Goal: Information Seeking & Learning: Learn about a topic

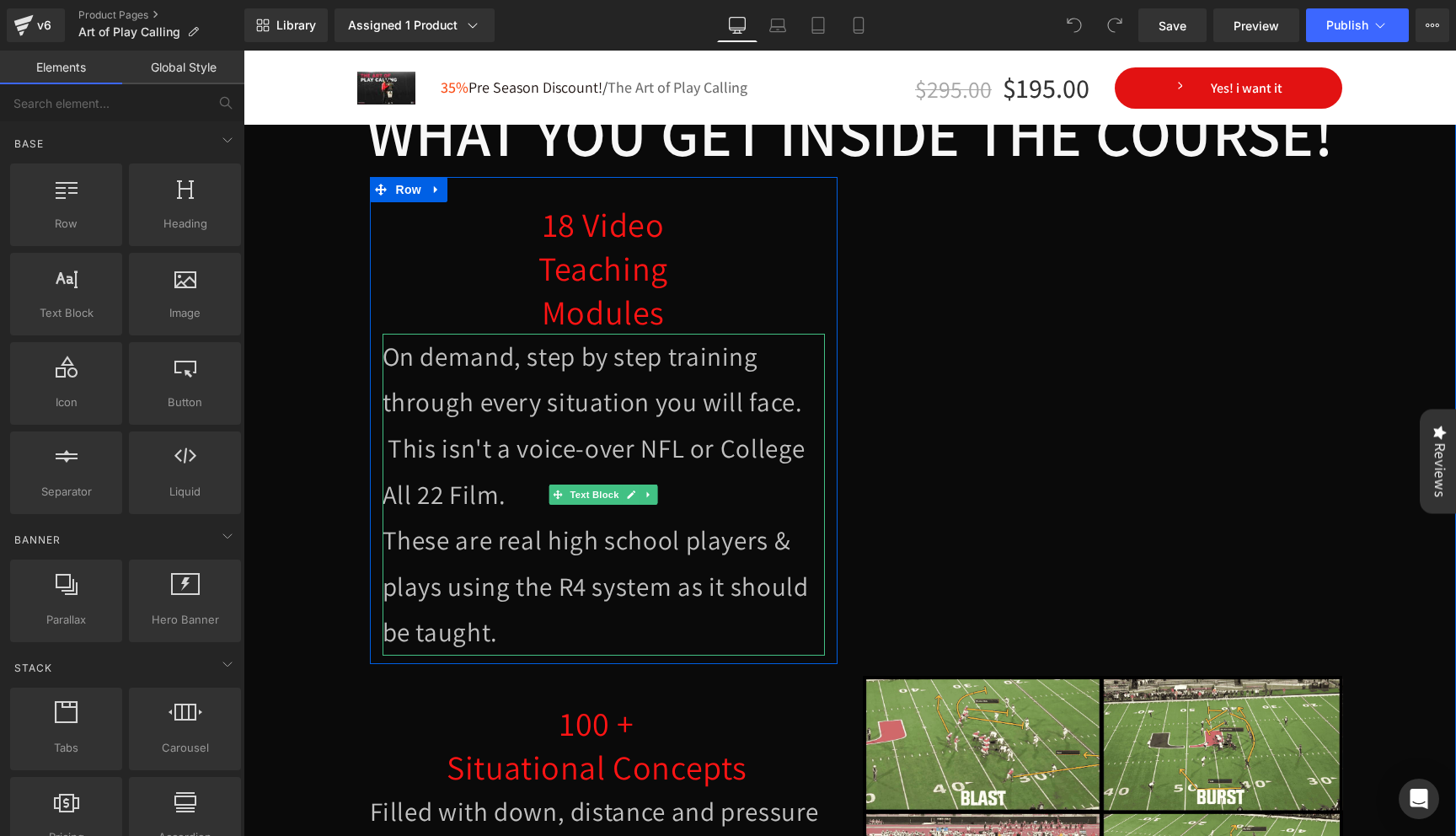
scroll to position [2909, 0]
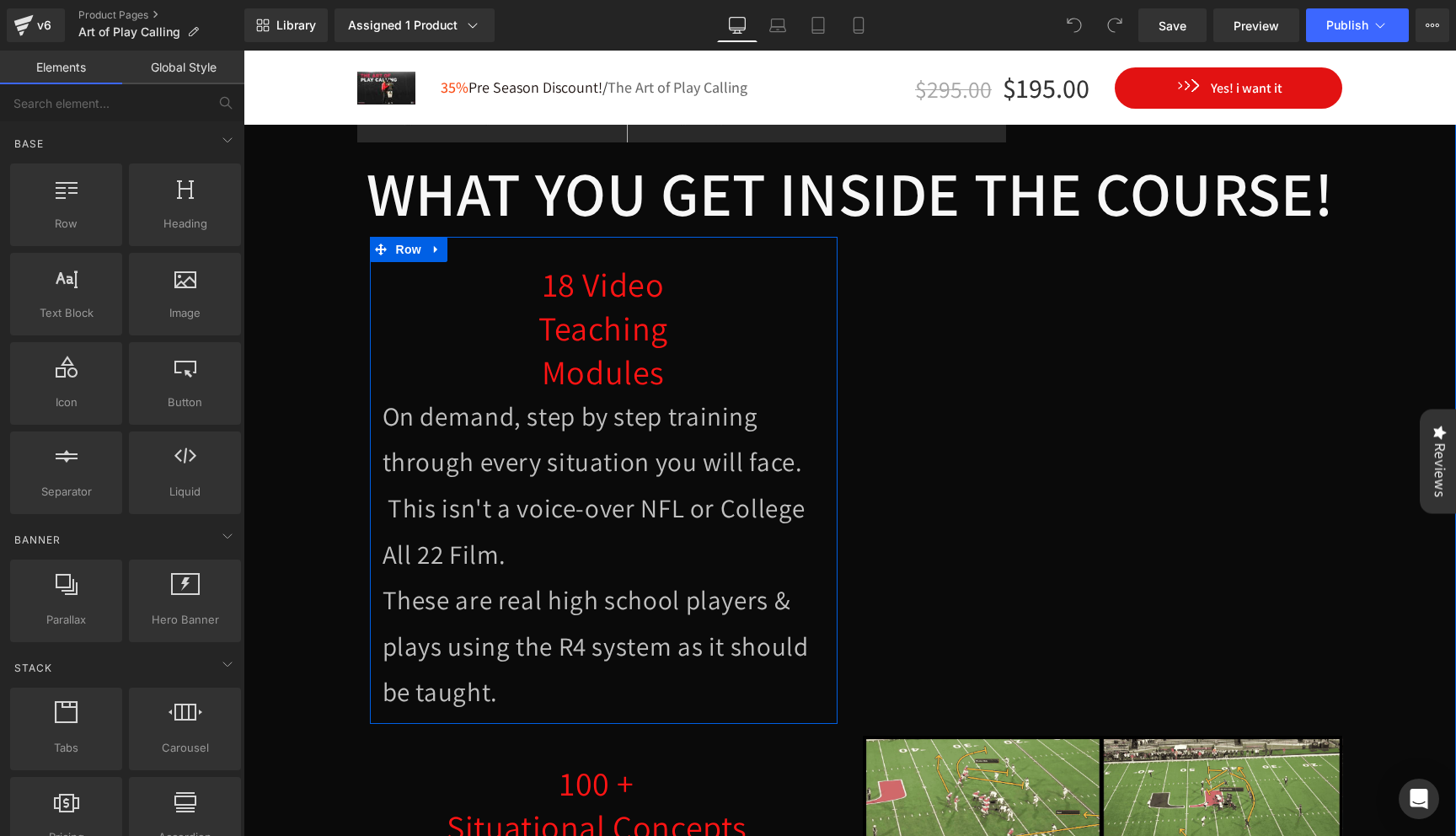
click at [638, 326] on div "18 Video Teaching Modules Heading" at bounding box center [604, 328] width 442 height 131
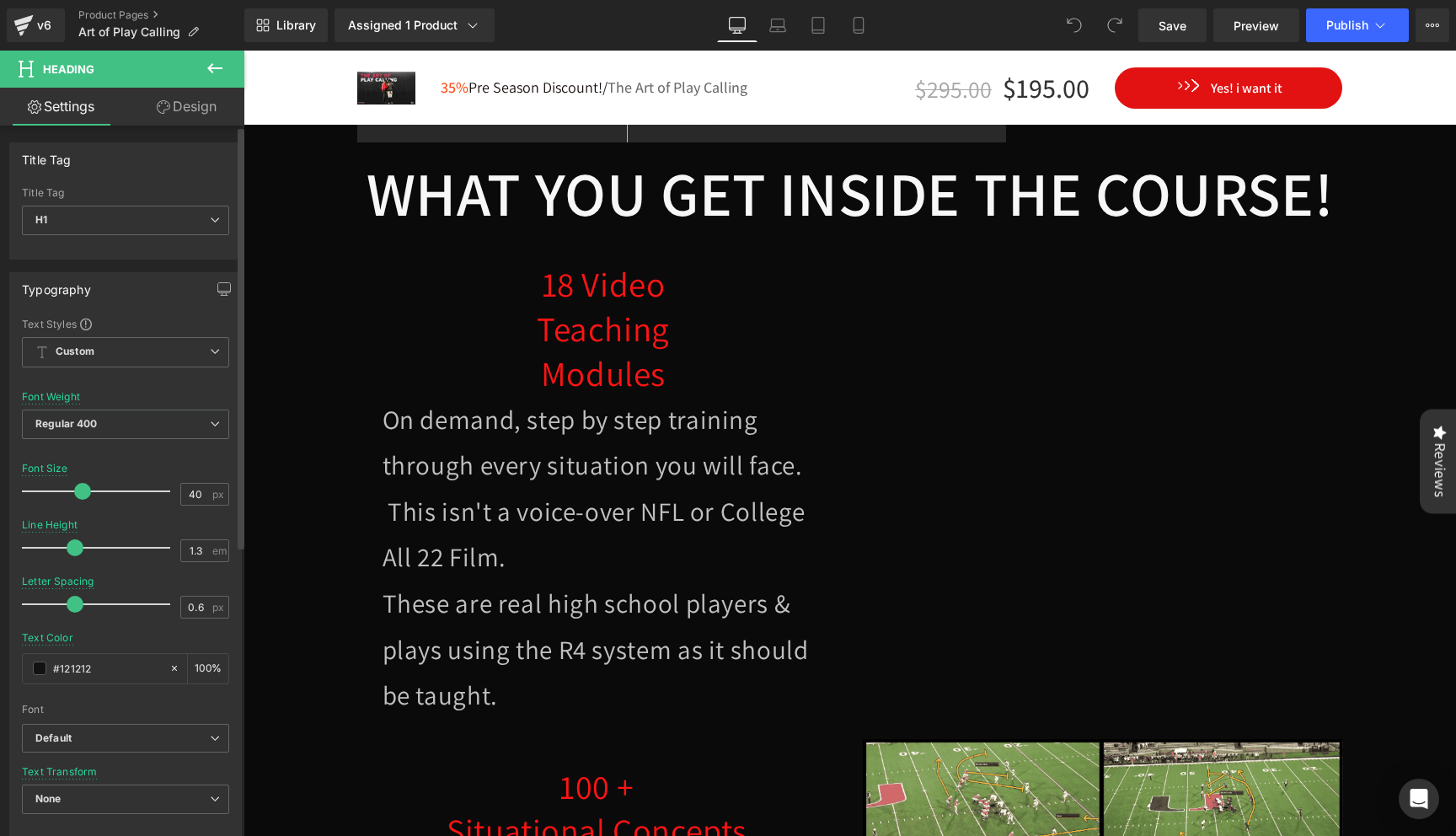
click at [84, 498] on div at bounding box center [100, 490] width 140 height 33
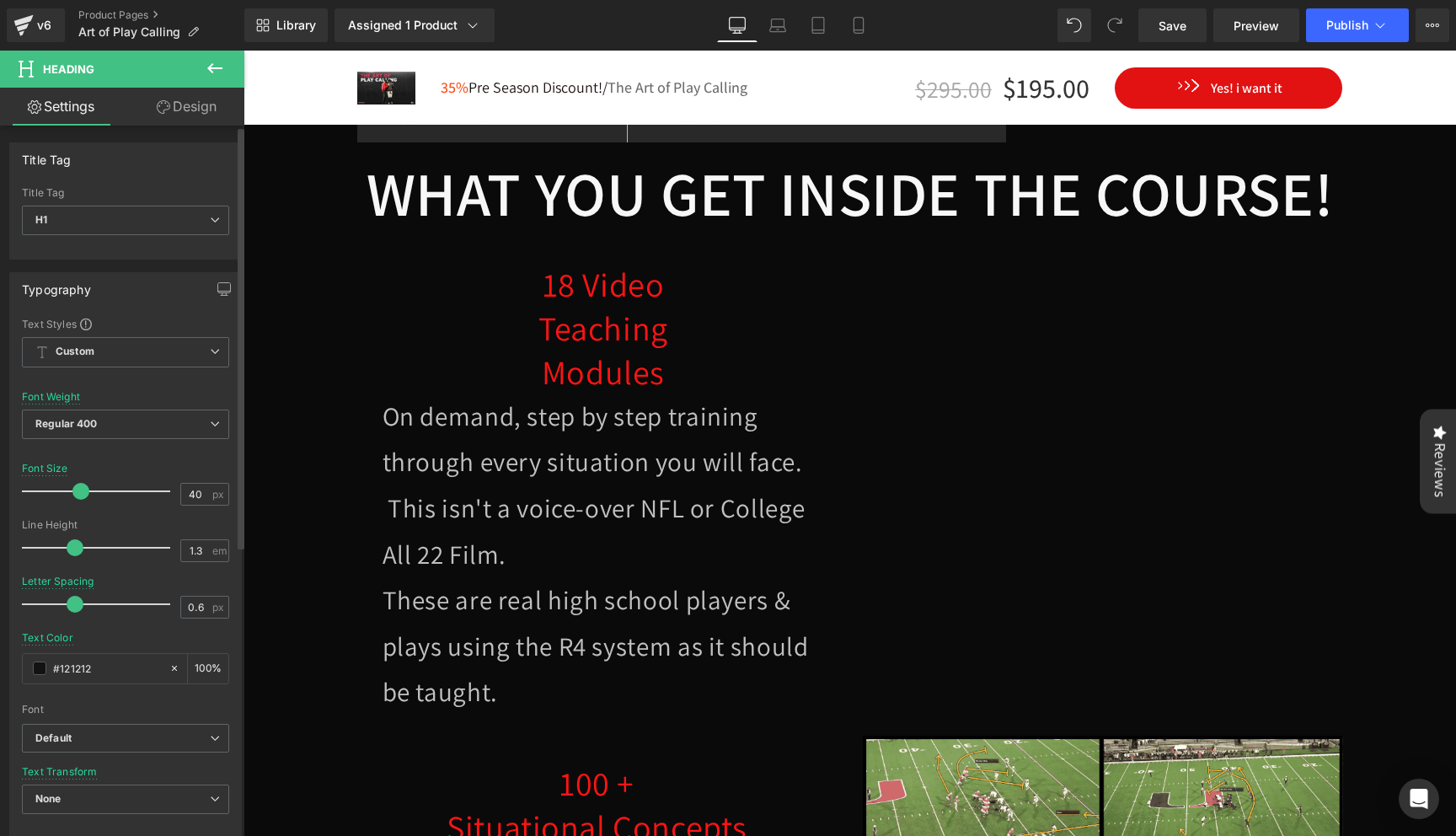
click at [77, 548] on span at bounding box center [75, 547] width 17 height 17
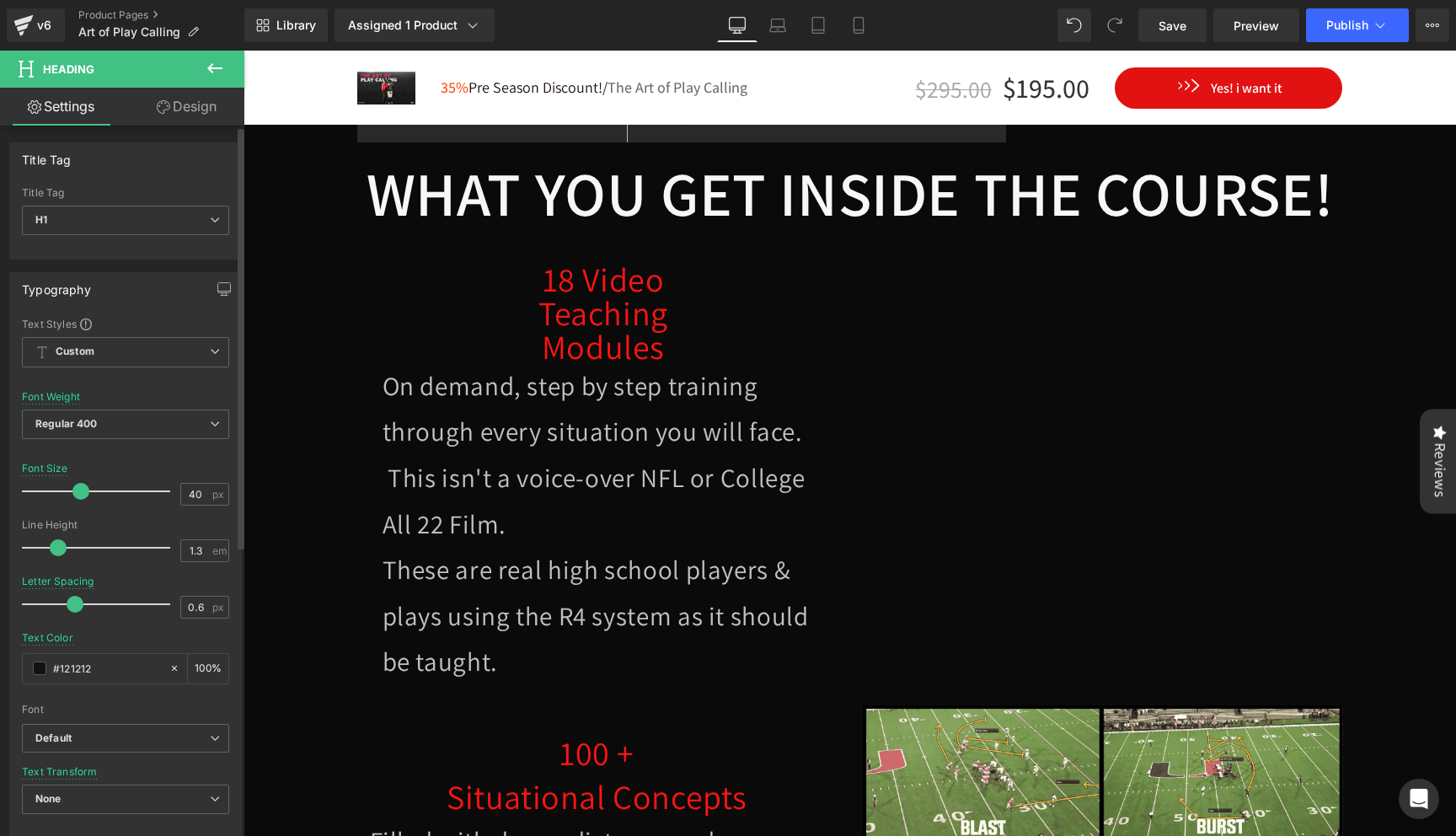
drag, startPoint x: 77, startPoint y: 548, endPoint x: 64, endPoint y: 537, distance: 17.0
click at [64, 537] on div at bounding box center [100, 547] width 140 height 33
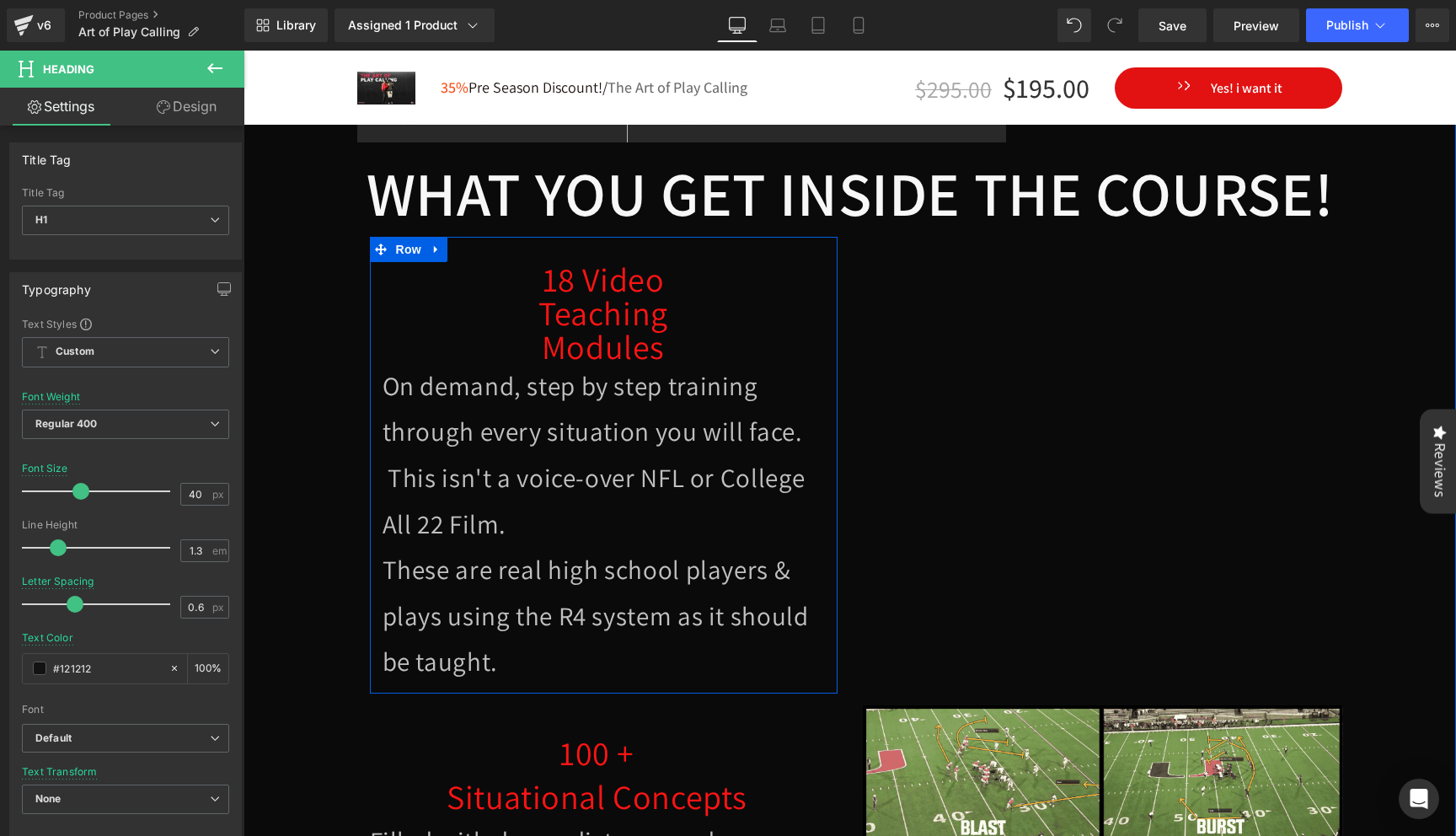
click at [586, 325] on font "Modules" at bounding box center [603, 347] width 123 height 44
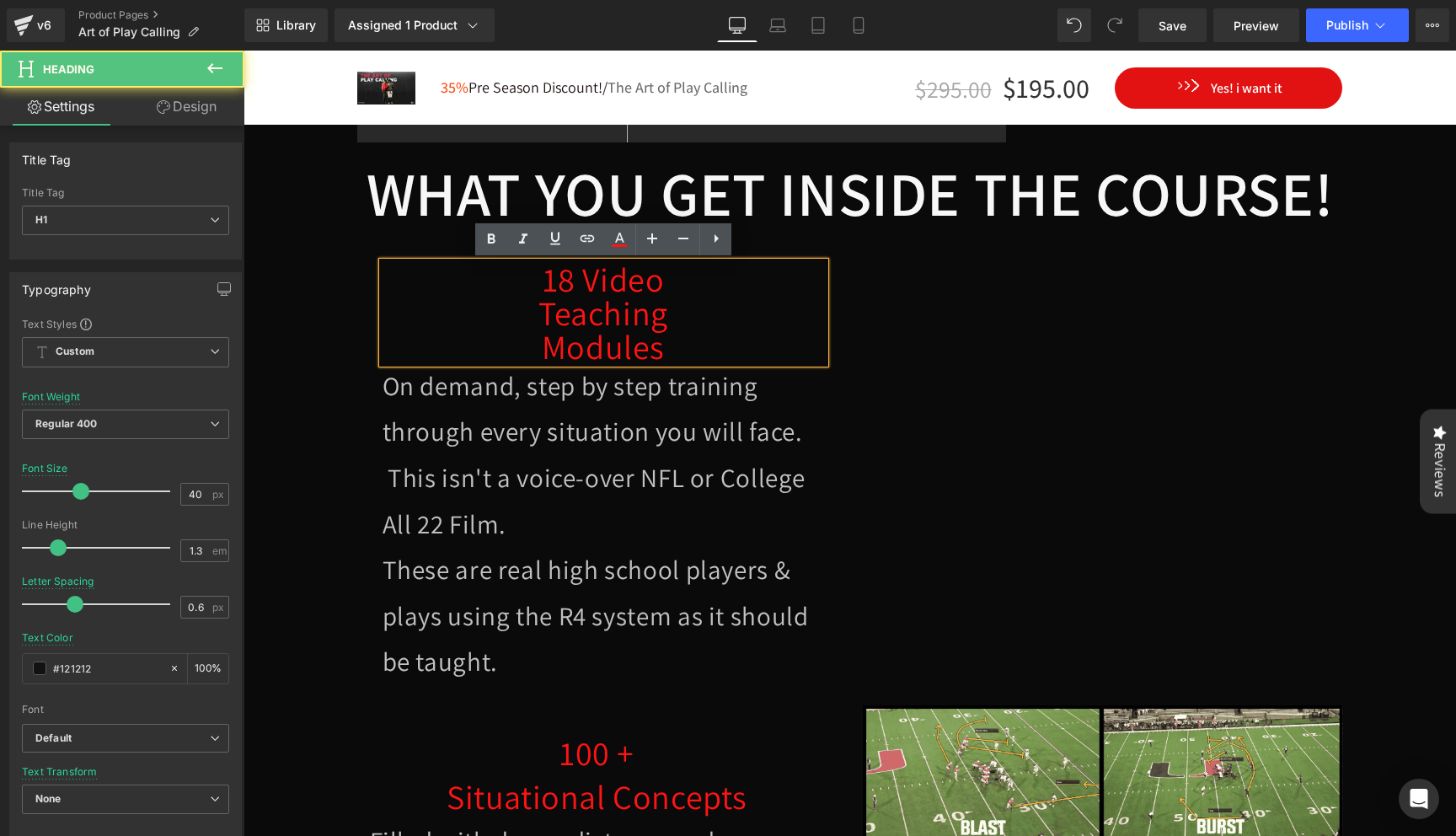
click at [531, 285] on h1 "18 Video" at bounding box center [604, 278] width 442 height 33
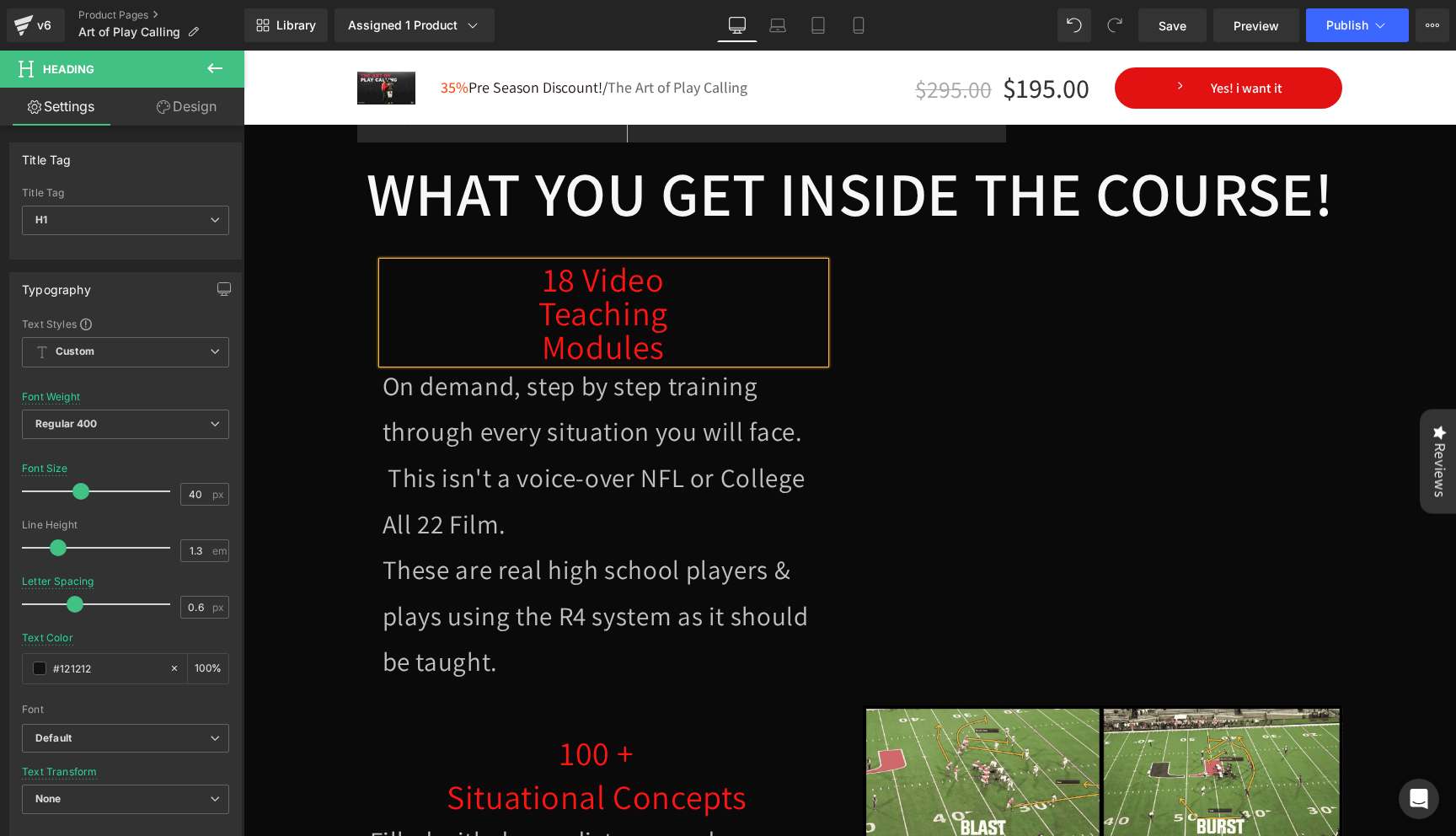
click at [690, 276] on h1 "18 Video" at bounding box center [604, 278] width 442 height 33
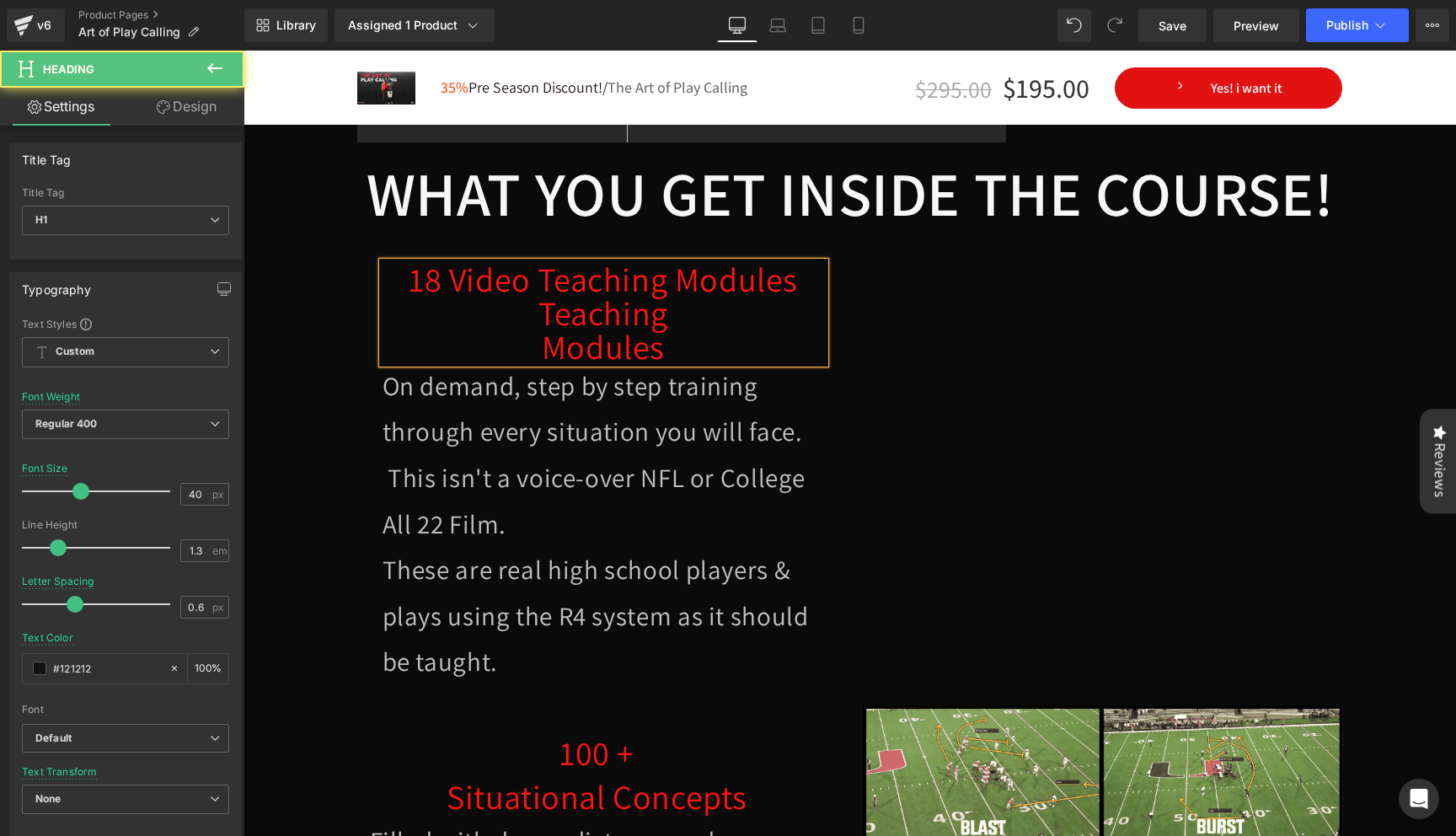
click at [694, 334] on h1 "Modules" at bounding box center [604, 346] width 442 height 33
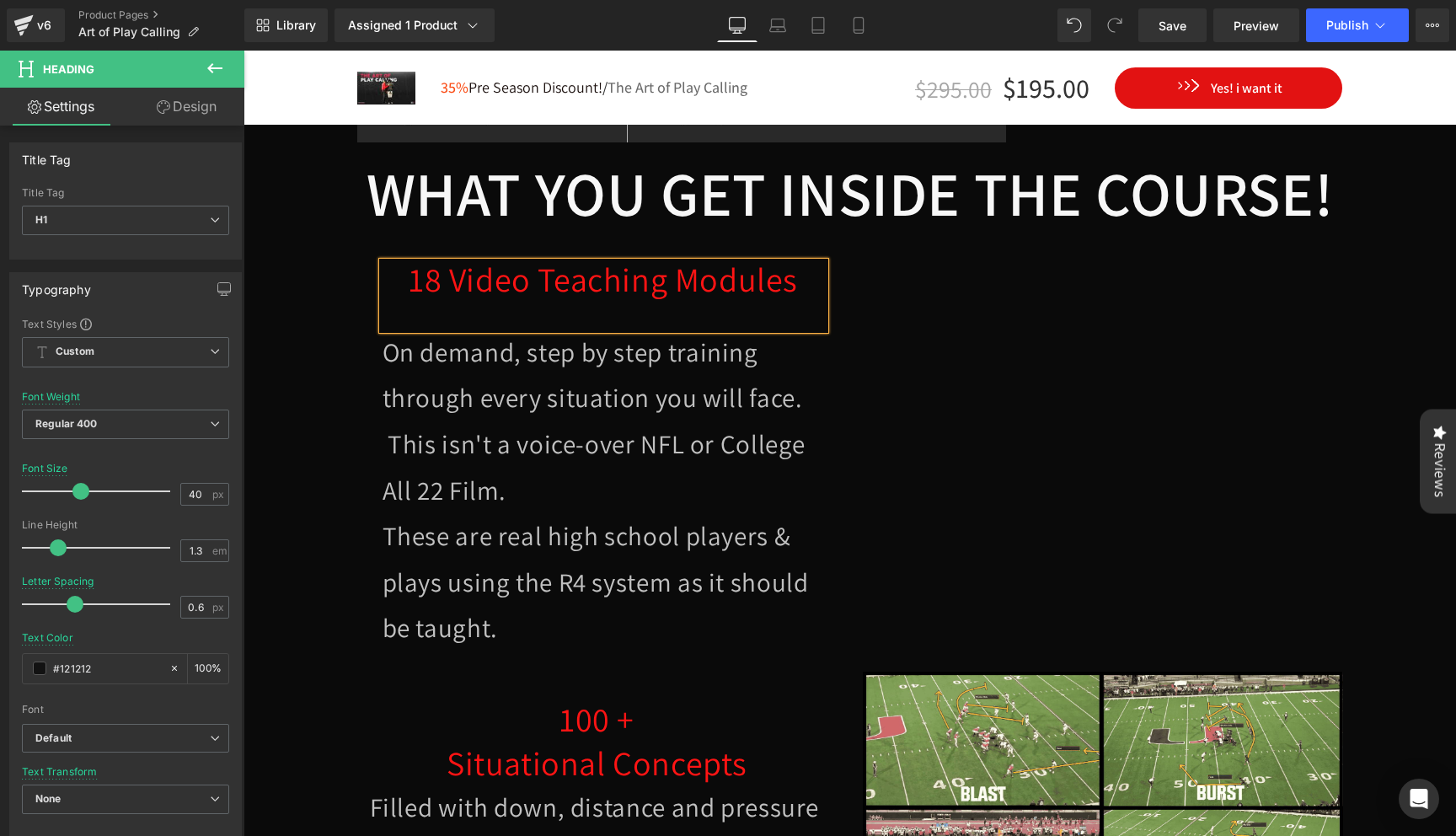
click at [668, 310] on h1 at bounding box center [604, 312] width 442 height 33
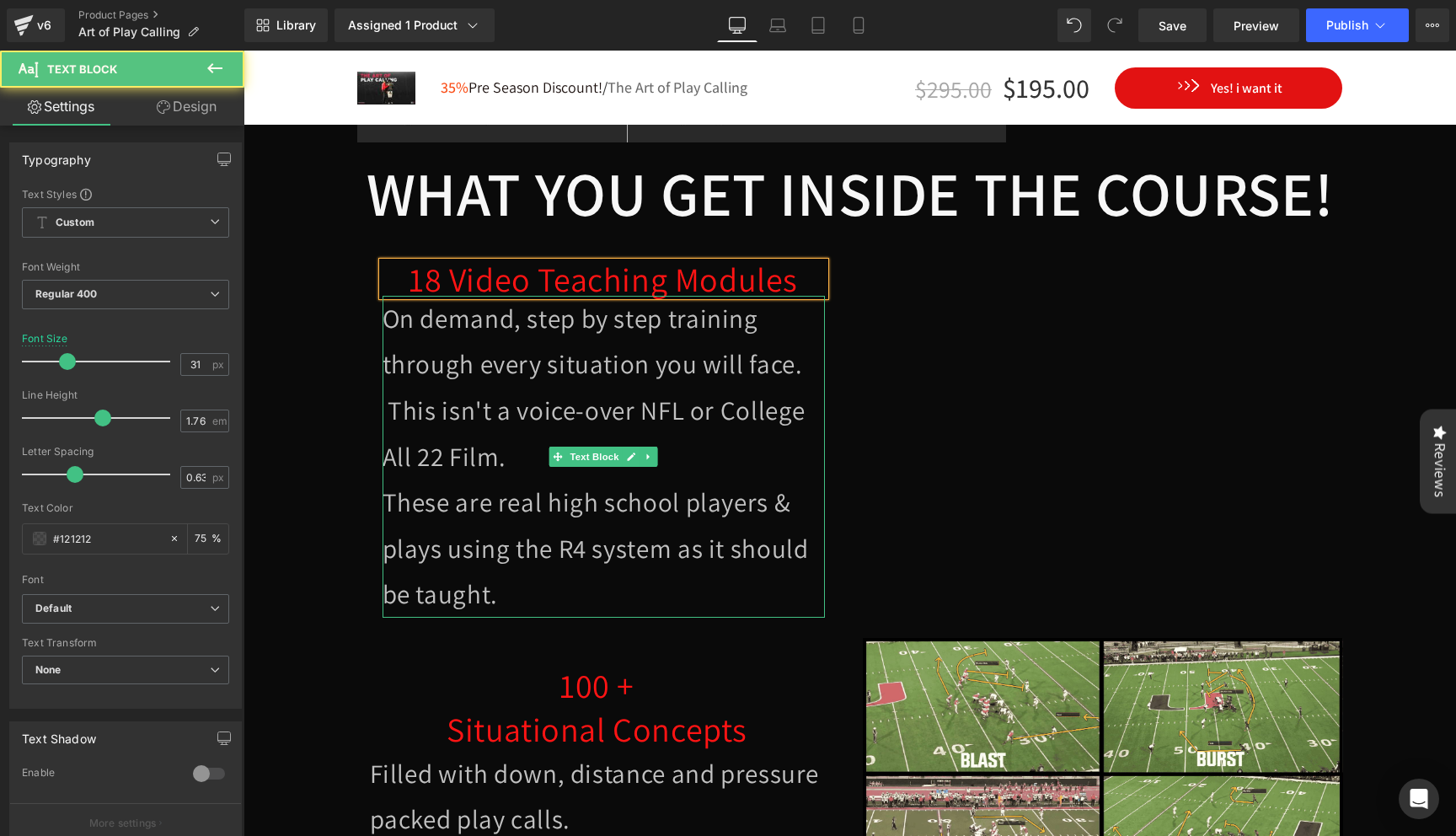
drag, startPoint x: 559, startPoint y: 582, endPoint x: 413, endPoint y: 405, distance: 229.4
click at [413, 404] on div "On demand, step by step training through every situation you will face. This is…" at bounding box center [604, 457] width 442 height 322
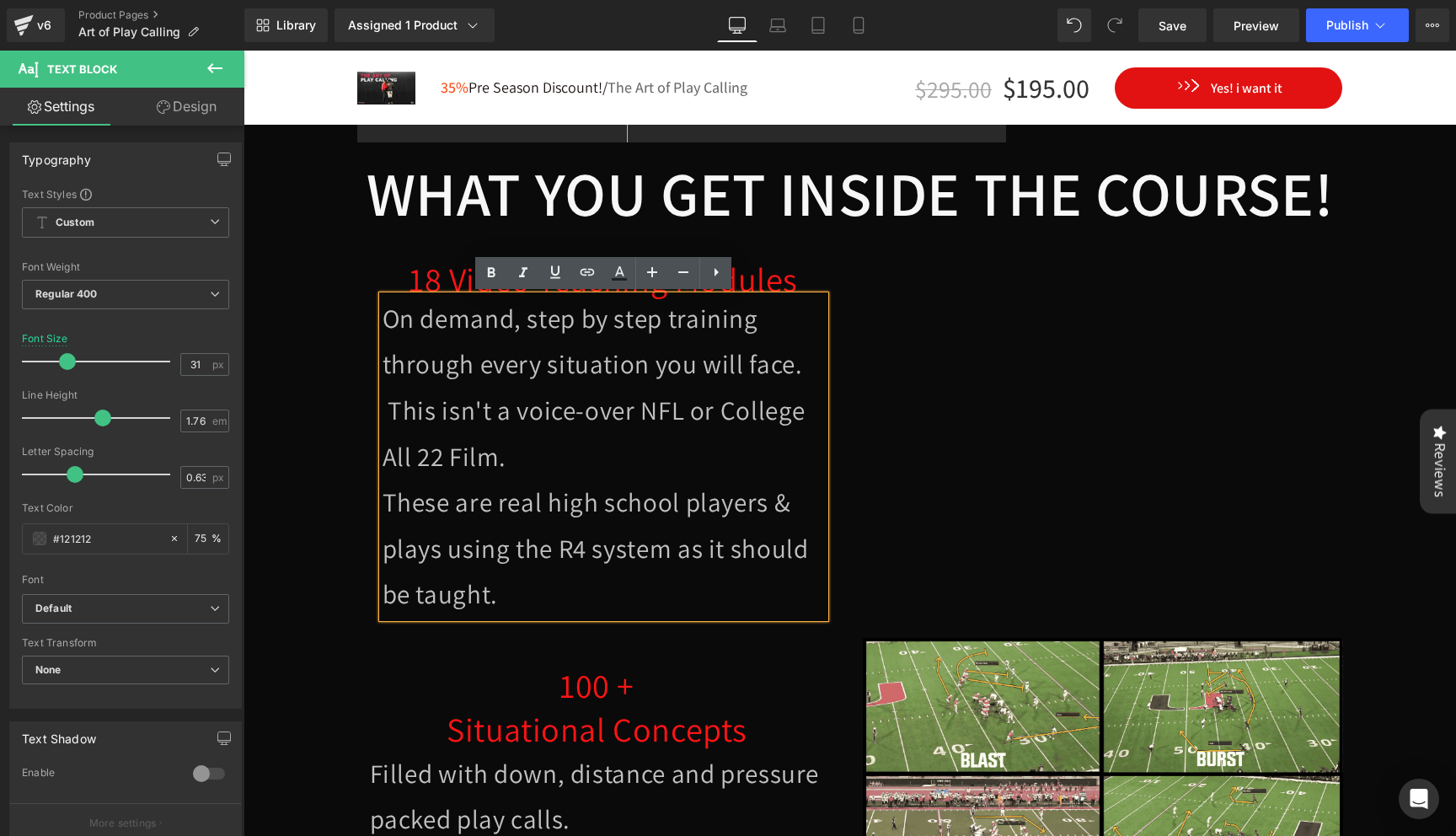
click at [524, 547] on span "These are real high school players & plays using the R4 system as it should be …" at bounding box center [596, 547] width 427 height 127
drag, startPoint x: 517, startPoint y: 598, endPoint x: 385, endPoint y: 289, distance: 336.0
click at [385, 289] on div "18 Video Teaching Modules Heading On demand, step by step training through ever…" at bounding box center [603, 439] width 468 height 355
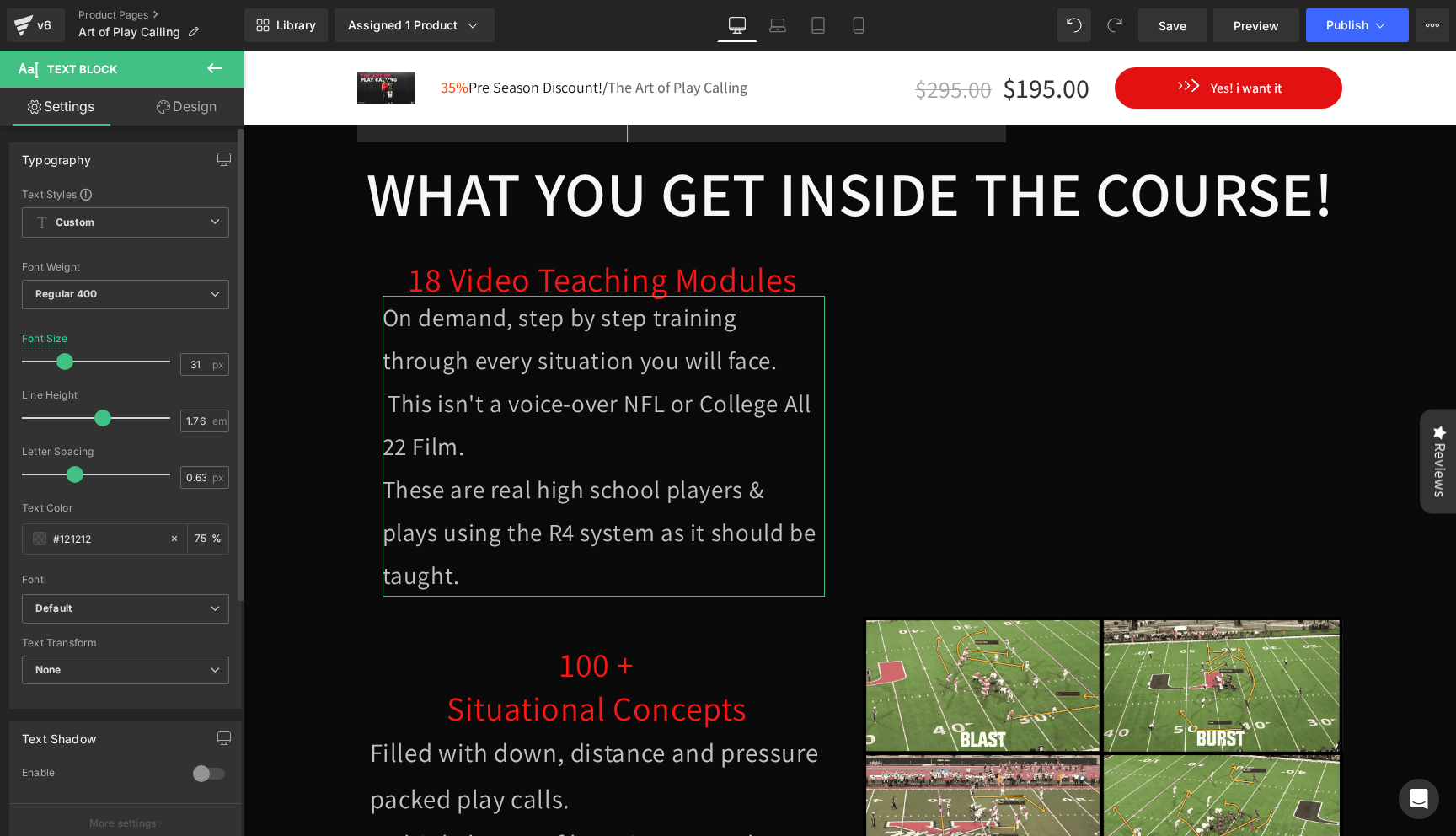
click at [63, 366] on span at bounding box center [65, 362] width 17 height 17
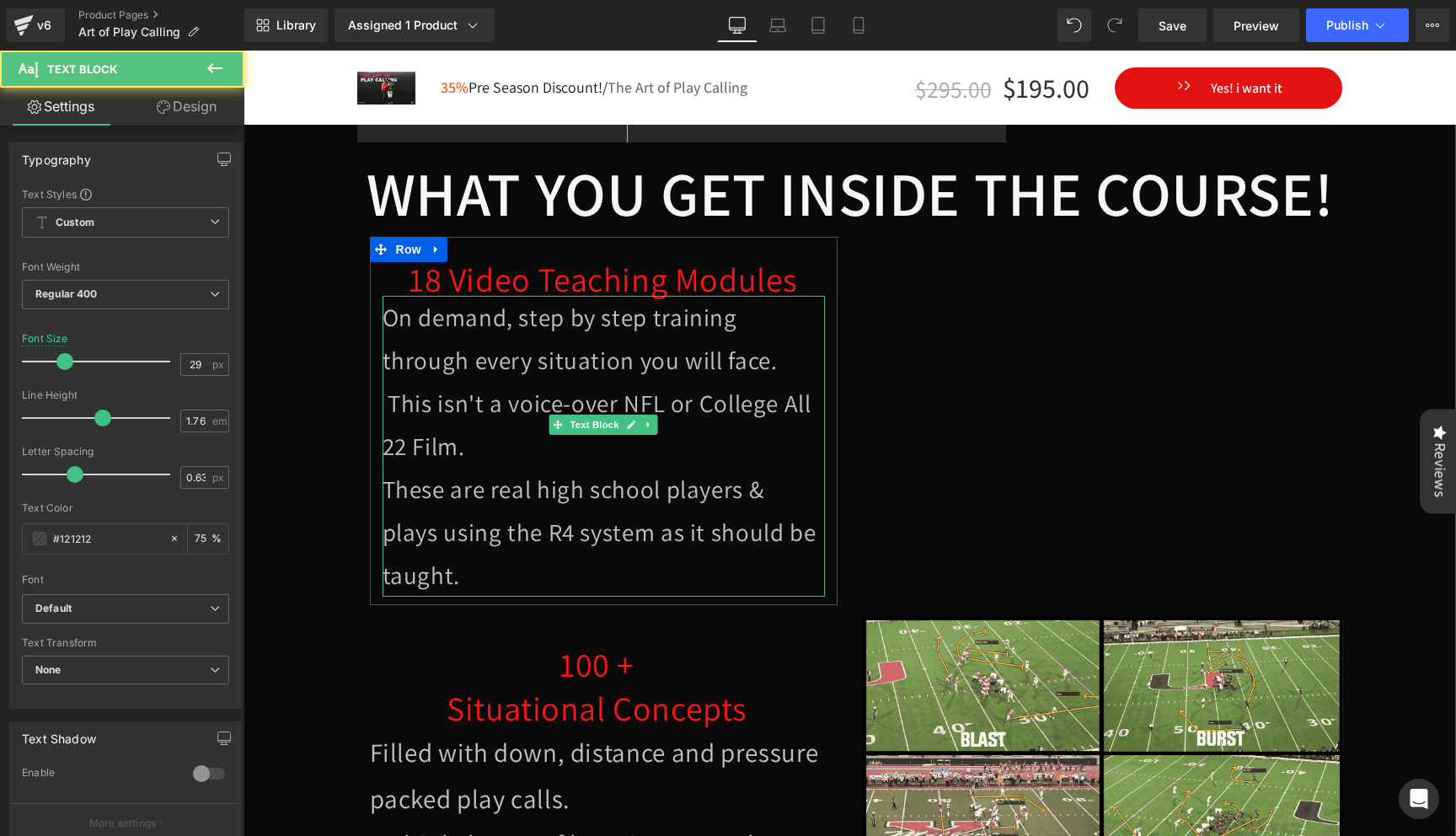
click at [413, 356] on span "On demand, step by step training through every situation you will face. This is…" at bounding box center [597, 381] width 429 height 161
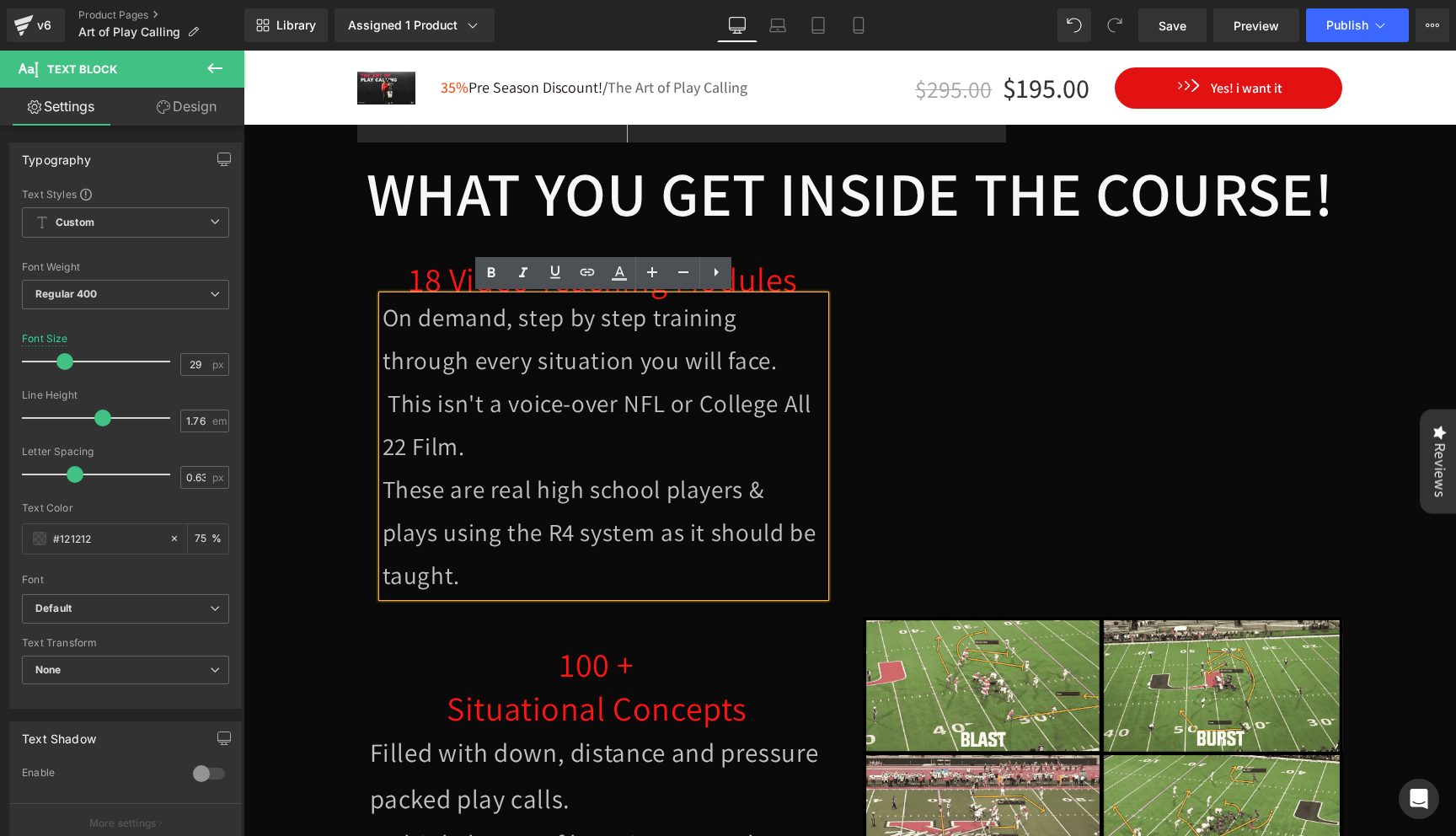
click at [349, 310] on div "WHAT YOU GET INSIDE THE COURSE! Heading 18 Video Teaching Modules Heading On de…" at bounding box center [850, 383] width 1011 height 460
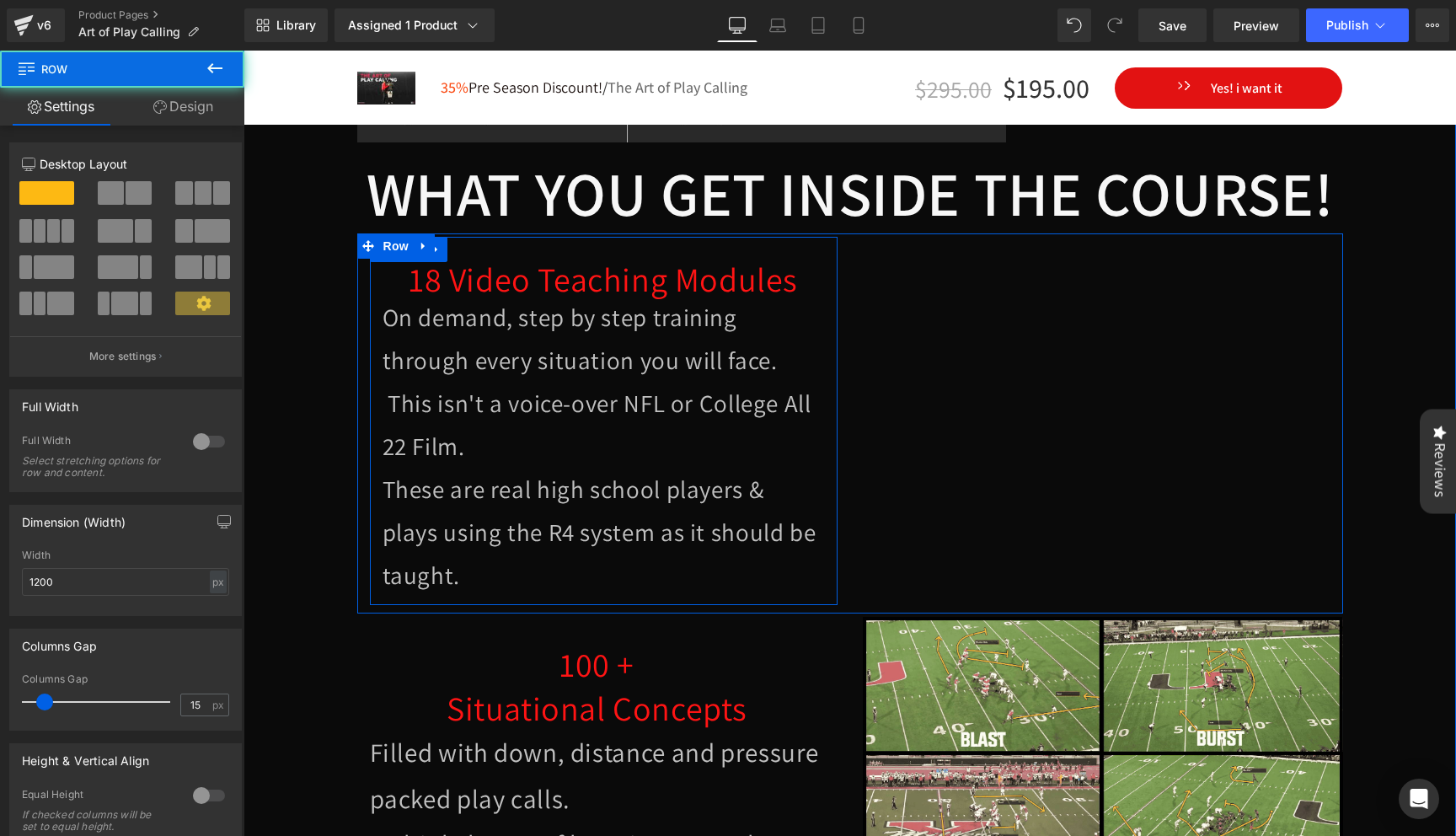
click at [481, 248] on div "18 Video Teaching Modules Heading On demand, step by step training through ever…" at bounding box center [603, 421] width 468 height 368
